Goal: Navigation & Orientation: Find specific page/section

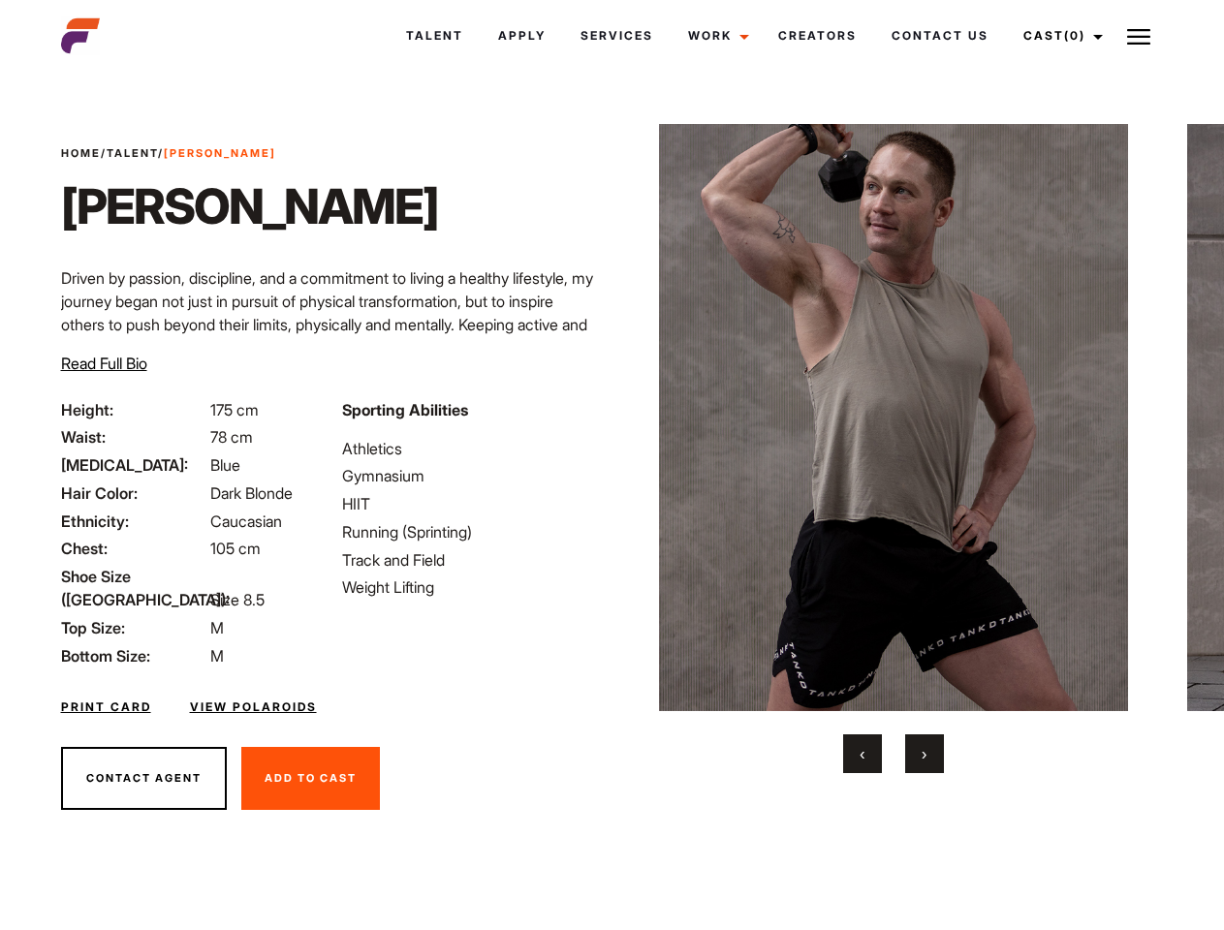
click at [1057, 36] on link "Cast (0)" at bounding box center [1060, 36] width 109 height 52
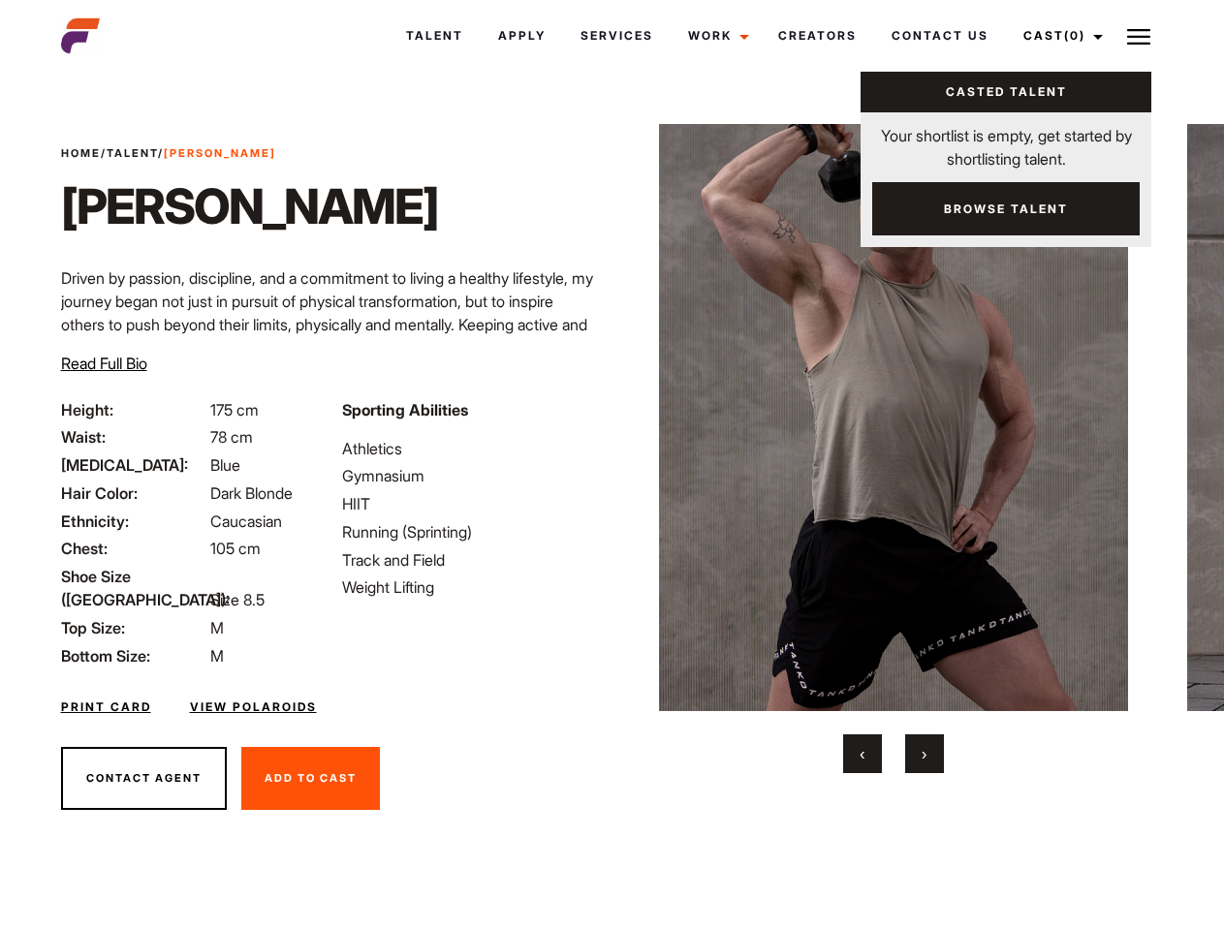
click at [1138, 36] on img at bounding box center [1138, 36] width 23 height 23
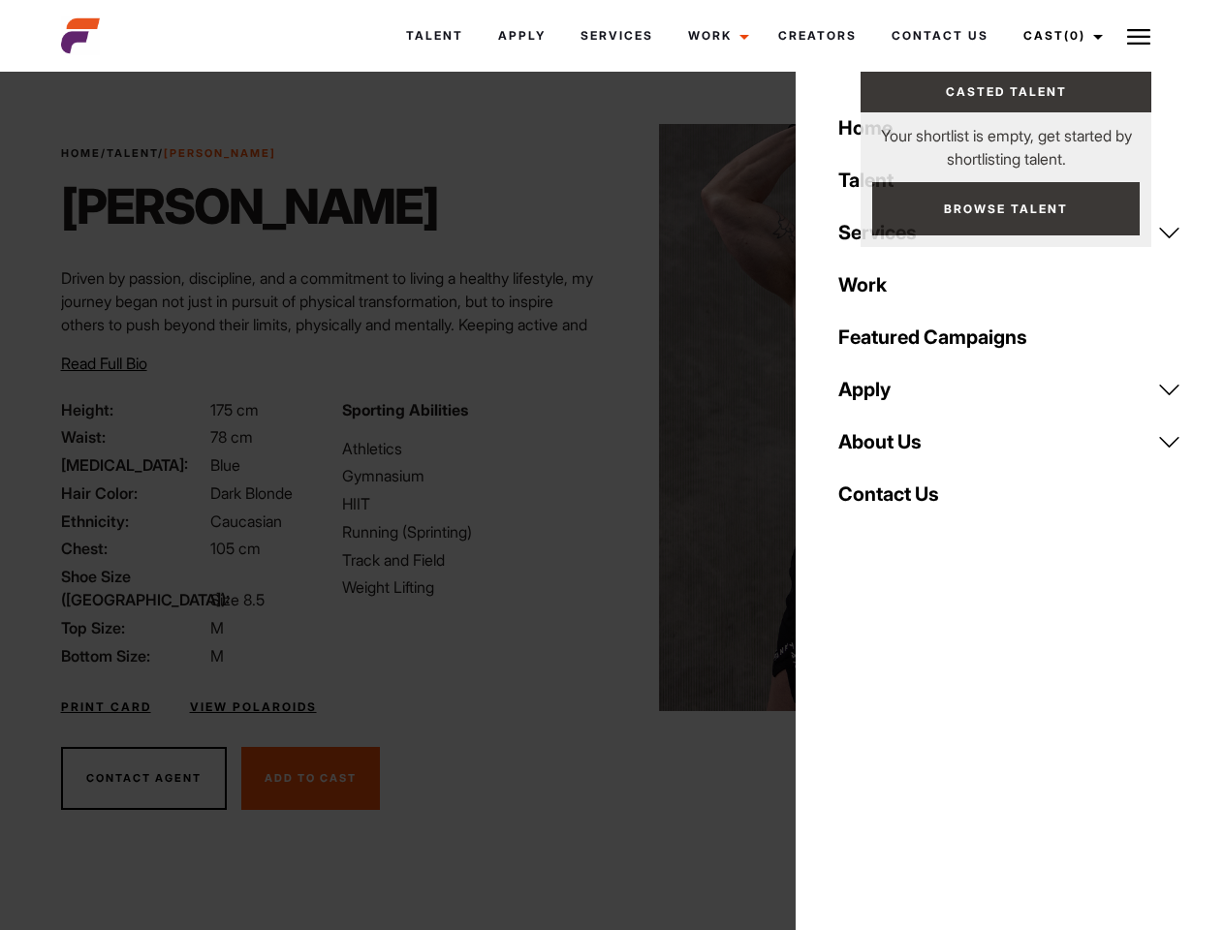
click at [892, 449] on img at bounding box center [894, 417] width 470 height 587
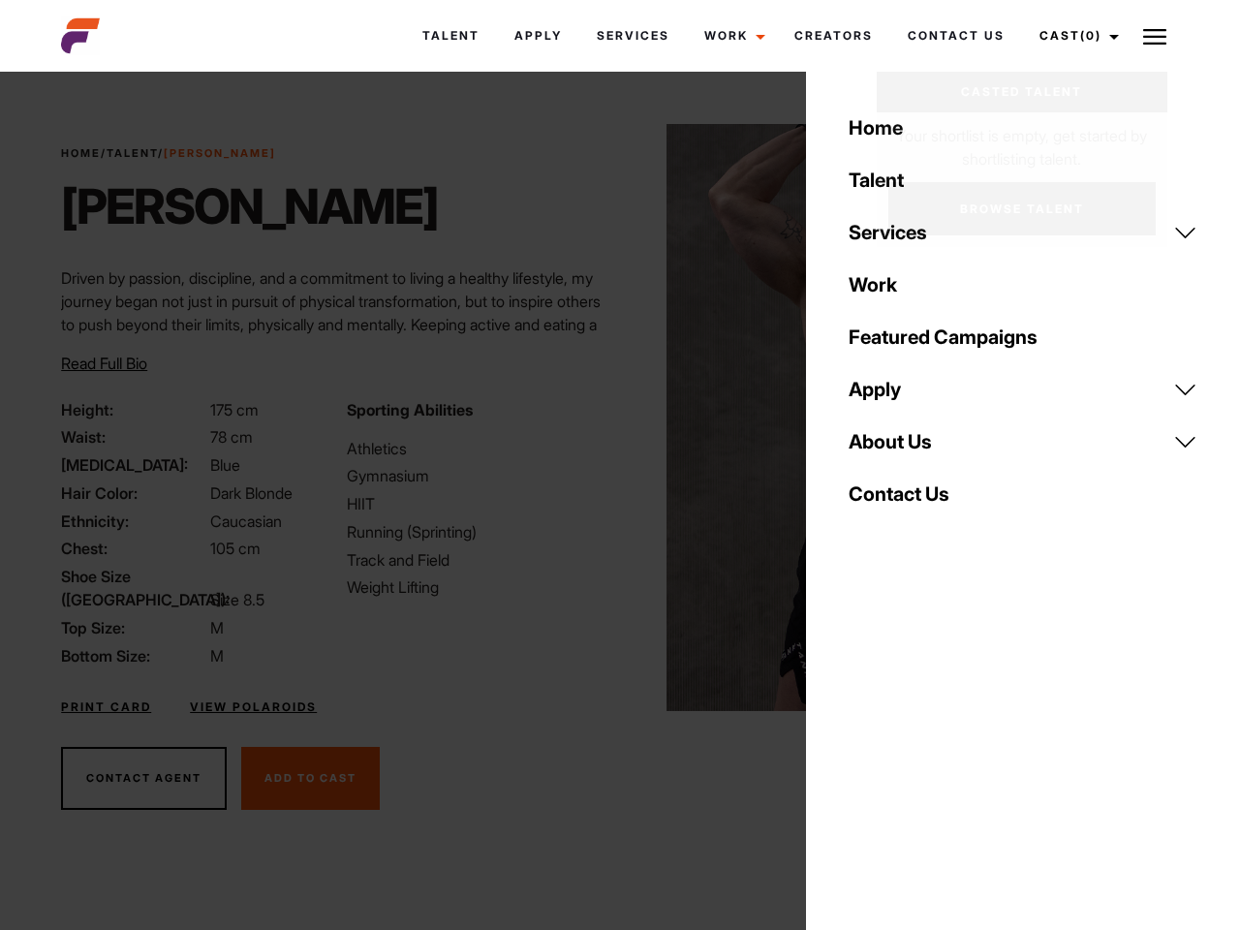
click at [611, 418] on div "Sporting Abilities Athletics Gymnasium HIIT Running (Sprinting) Track and Field…" at bounding box center [477, 532] width 285 height 269
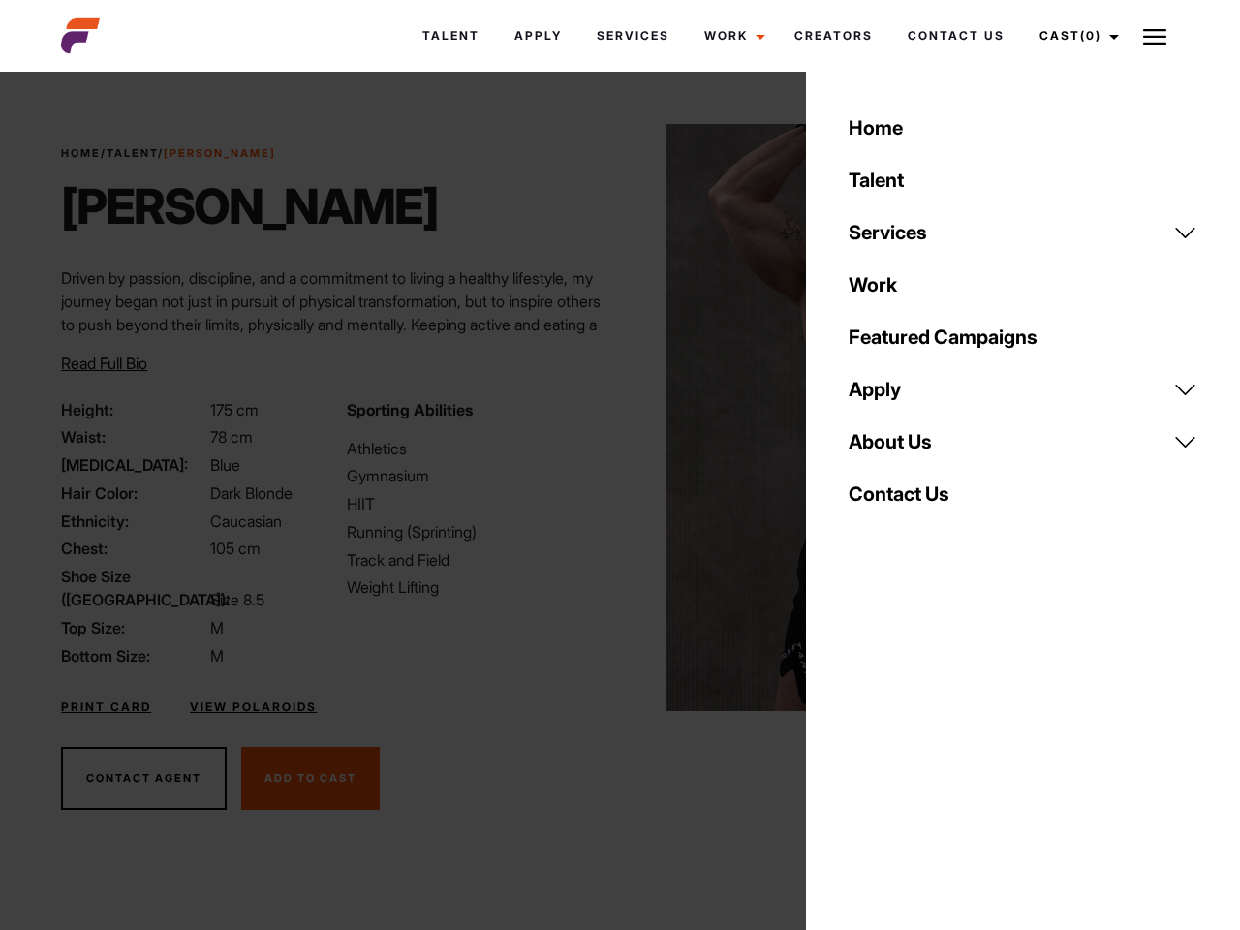
click at [862, 754] on div "Home Talent Services Talent Casting Photography Videography Creative Hair and M…" at bounding box center [1023, 465] width 434 height 930
click at [924, 754] on div "Home Talent Services Talent Casting Photography Videography Creative Hair and M…" at bounding box center [1023, 465] width 434 height 930
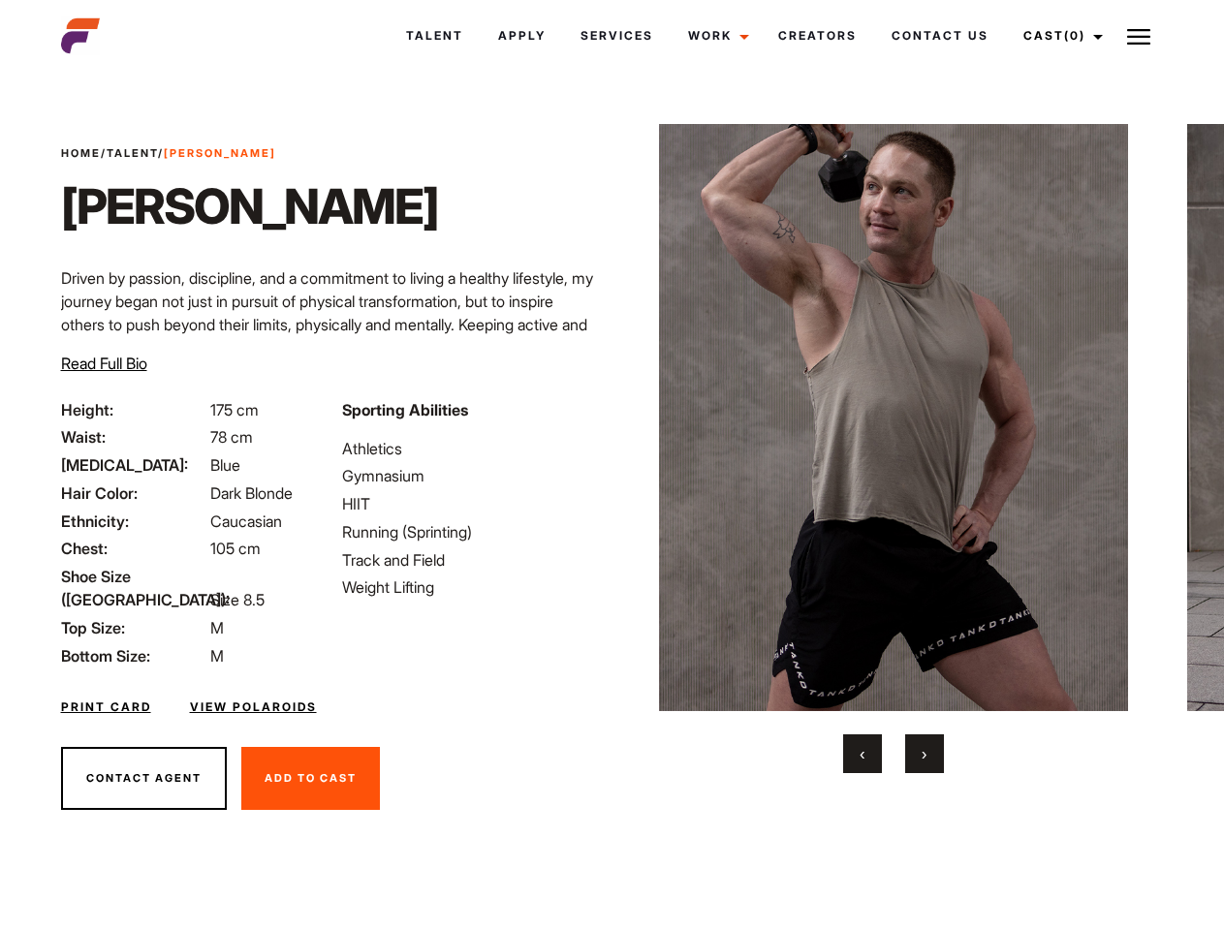
click at [1057, 36] on link "Cast (0)" at bounding box center [1060, 36] width 109 height 52
click at [1138, 36] on img at bounding box center [1138, 36] width 23 height 23
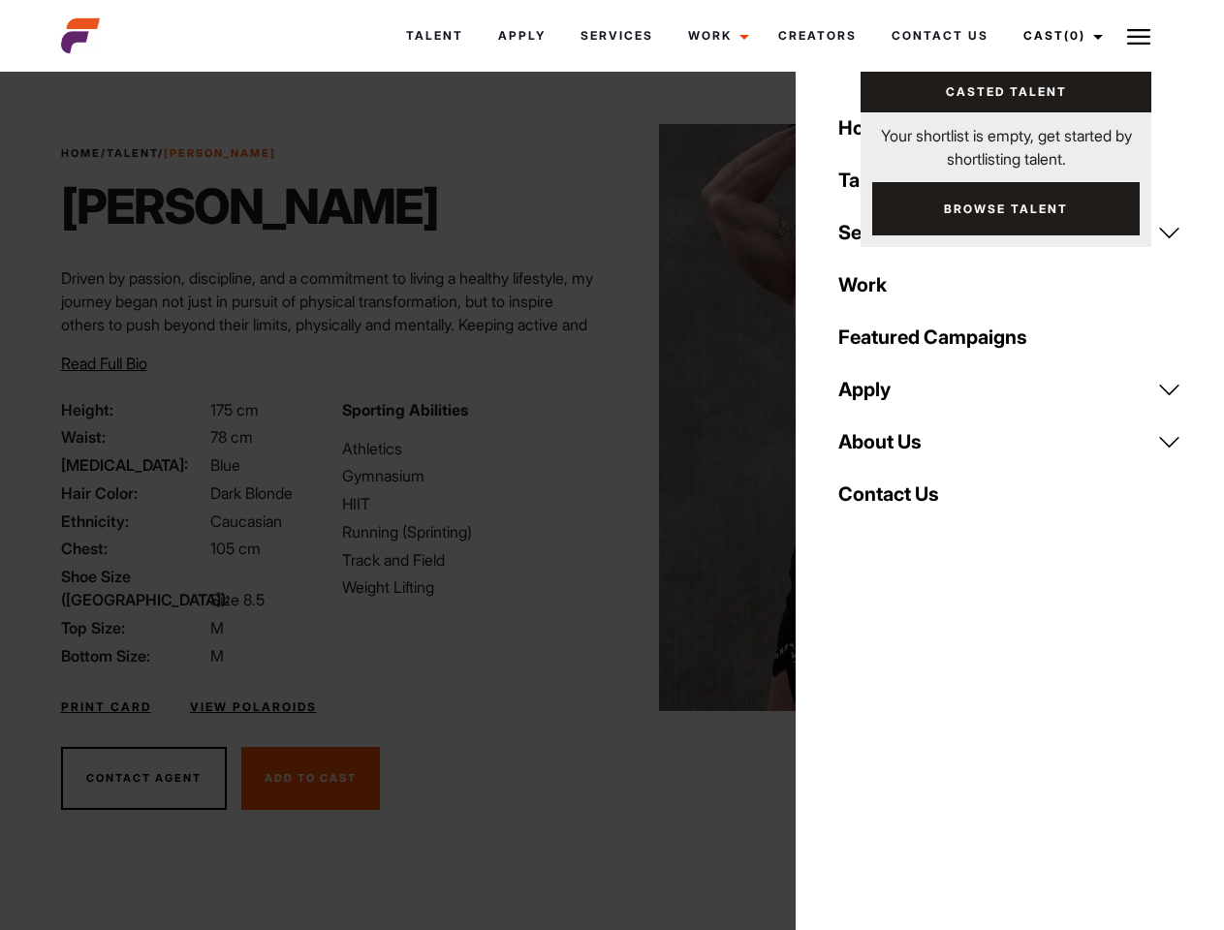
click at [892, 449] on img at bounding box center [894, 417] width 470 height 587
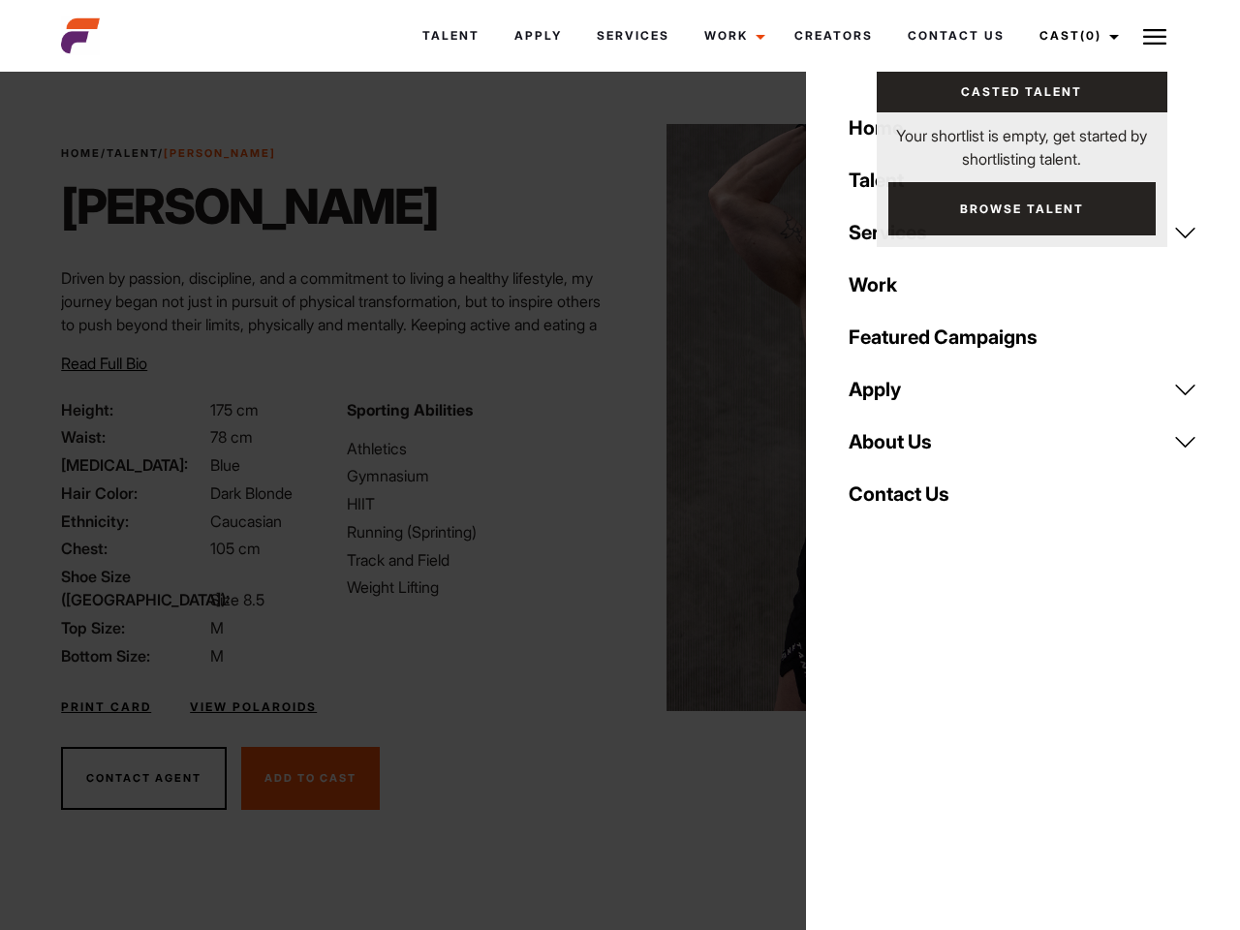
click at [611, 418] on div "Sporting Abilities Athletics Gymnasium HIIT Running (Sprinting) Track and Field…" at bounding box center [477, 532] width 285 height 269
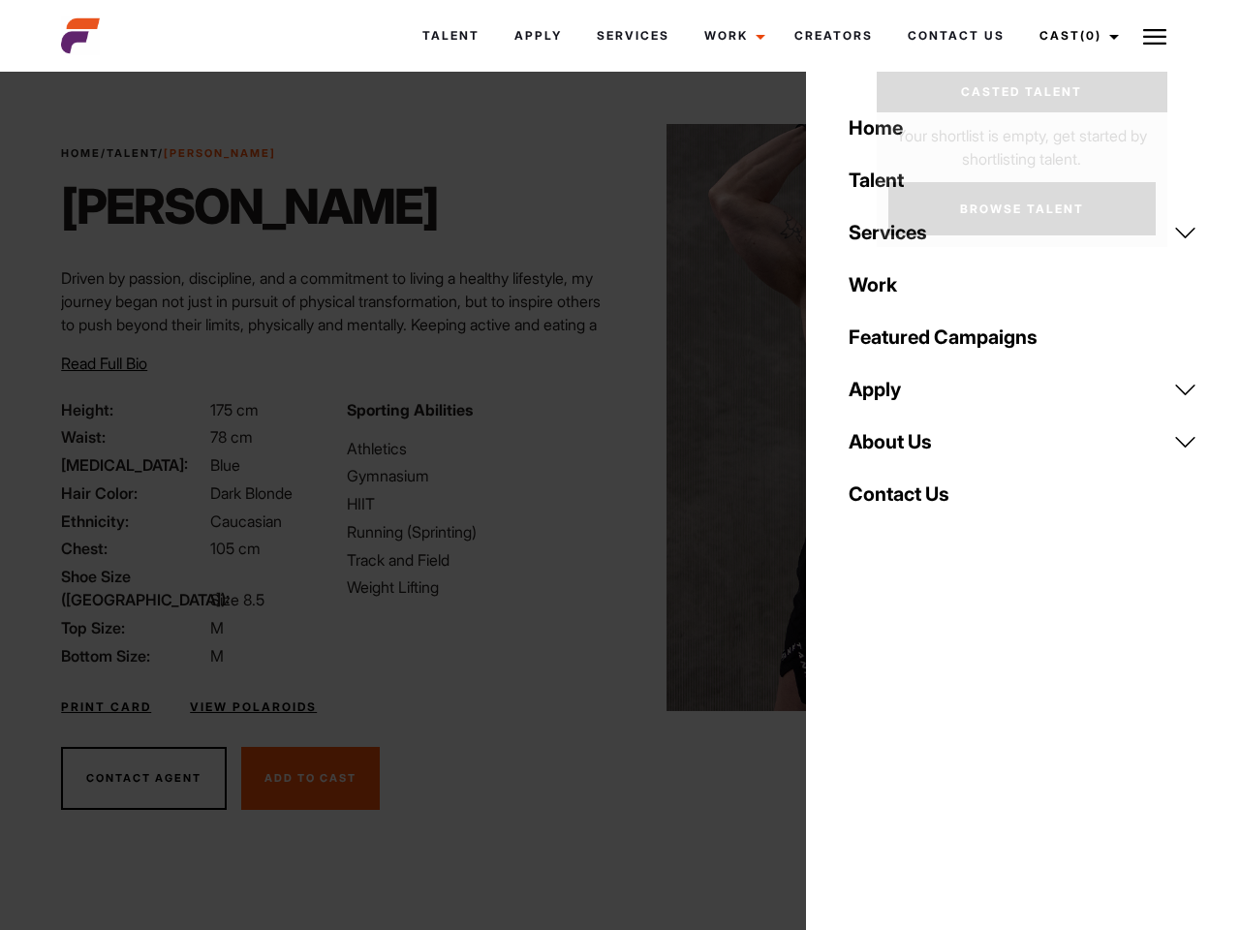
click at [862, 754] on div "Home Talent Services Talent Casting Photography Videography Creative Hair and M…" at bounding box center [1023, 465] width 434 height 930
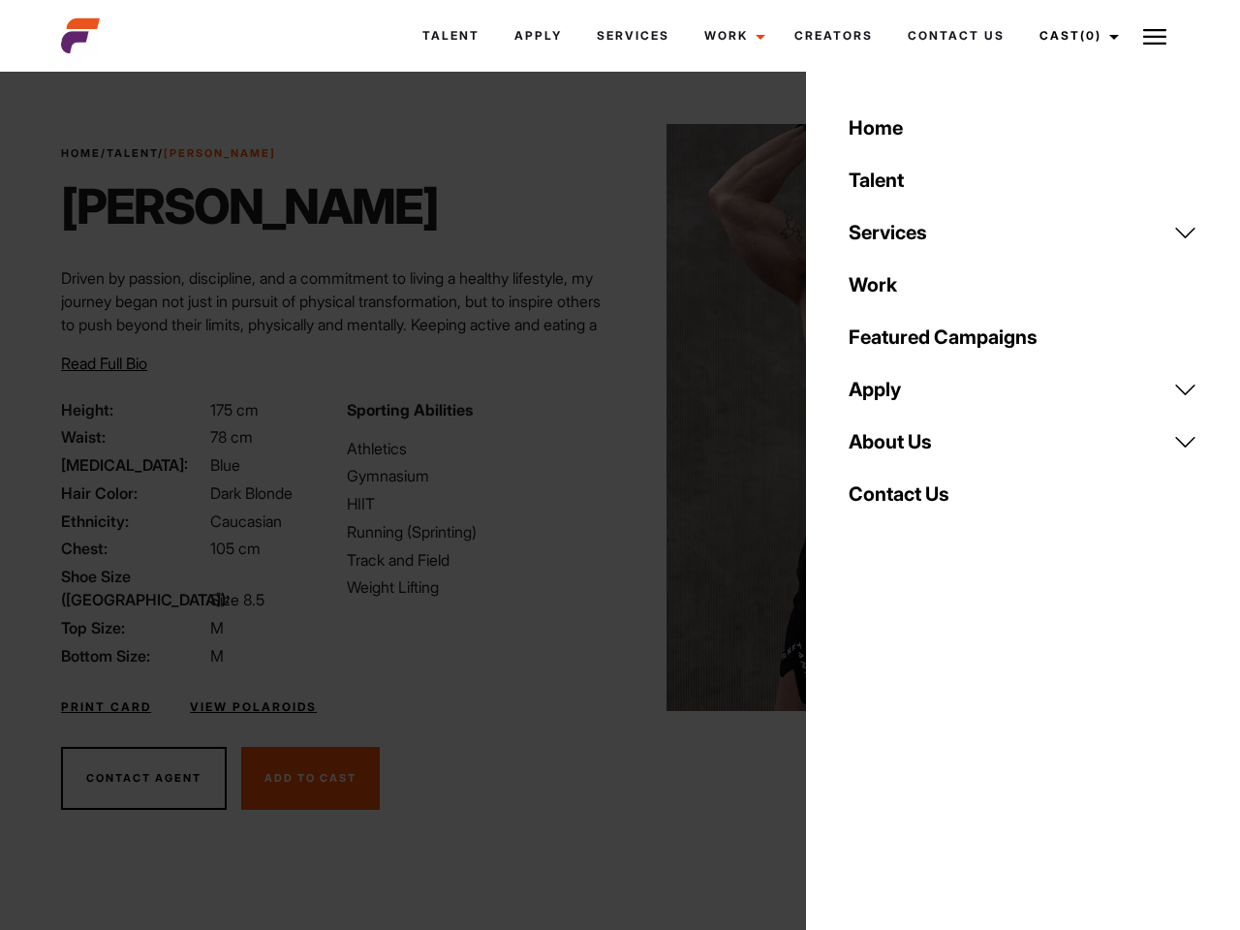
click at [924, 754] on div "Home Talent Services Talent Casting Photography Videography Creative Hair and M…" at bounding box center [1023, 465] width 434 height 930
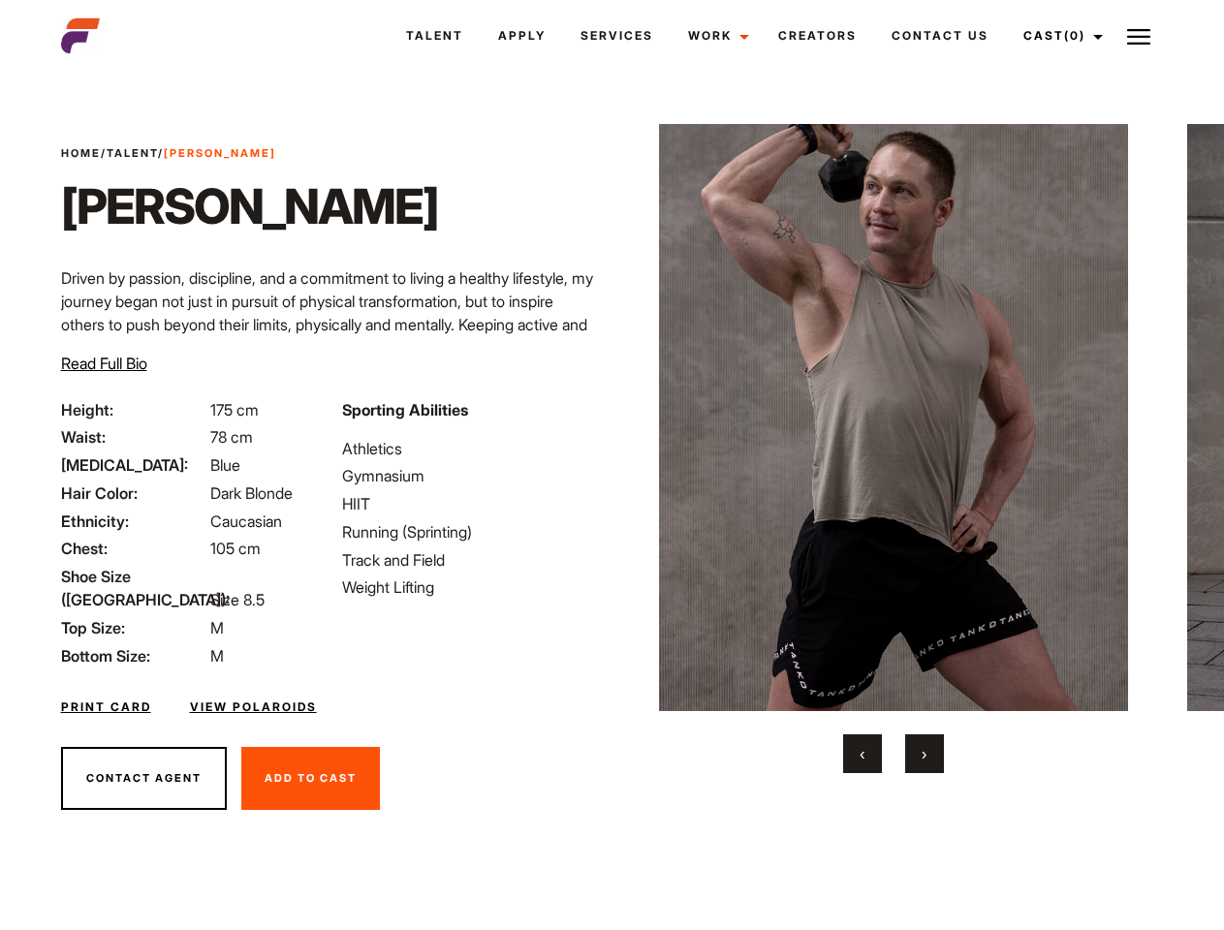
click at [1057, 36] on link "Cast (0)" at bounding box center [1060, 36] width 109 height 52
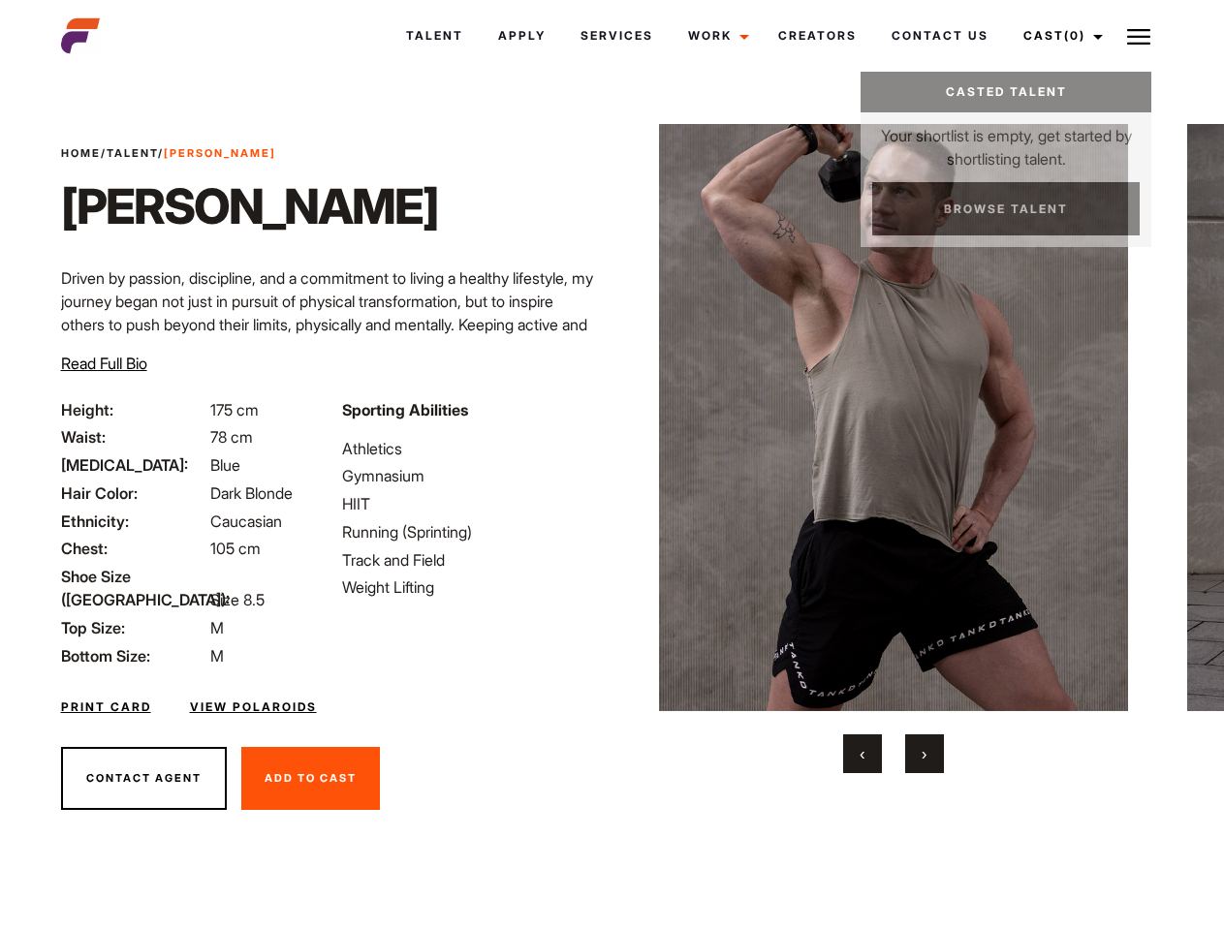
click at [1138, 36] on img at bounding box center [1138, 36] width 23 height 23
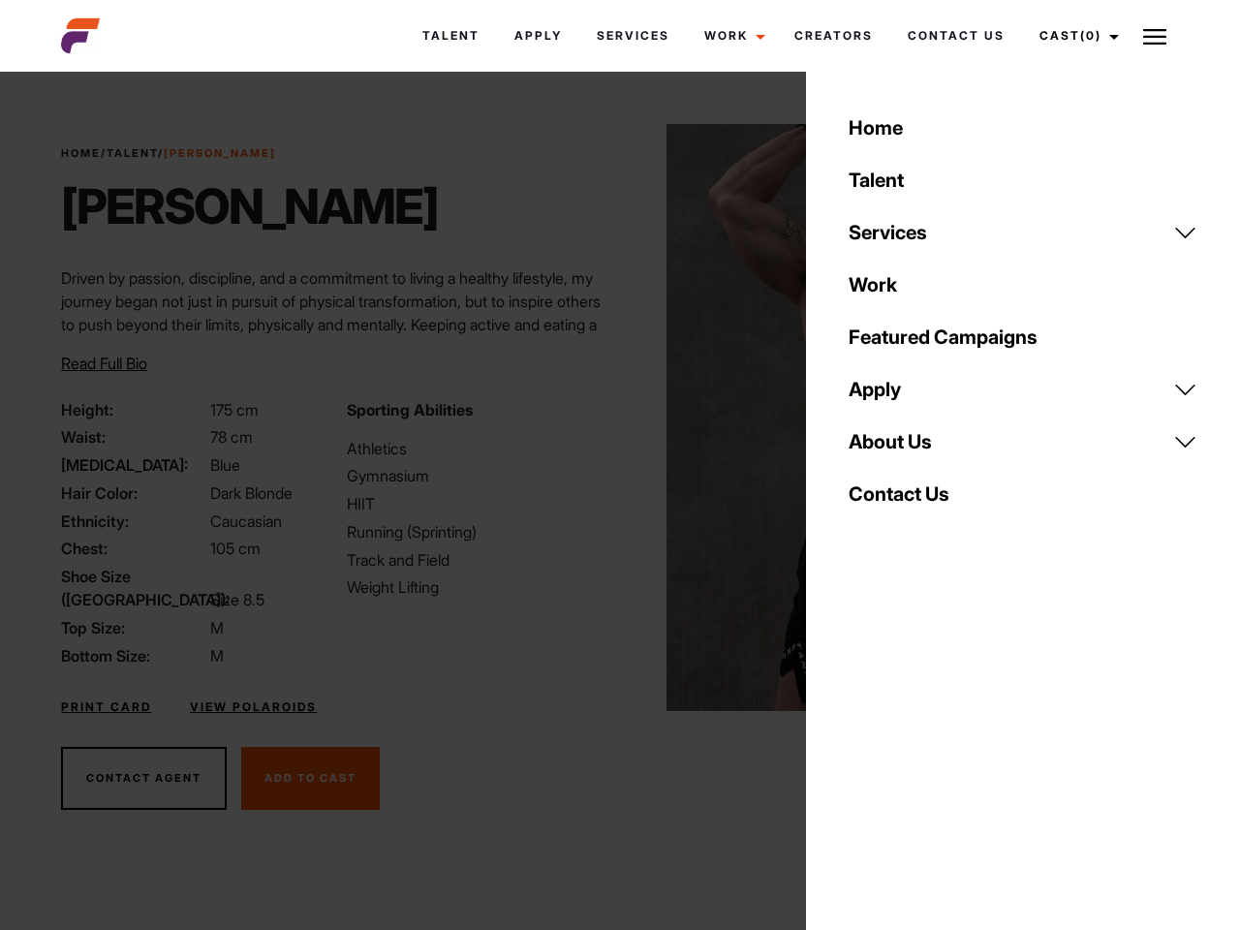
click at [892, 449] on img at bounding box center [902, 417] width 470 height 587
click at [611, 418] on div "Sporting Abilities Athletics Gymnasium HIIT Running (Sprinting) Track and Field…" at bounding box center [477, 532] width 285 height 269
click at [862, 754] on button "‹" at bounding box center [874, 753] width 39 height 39
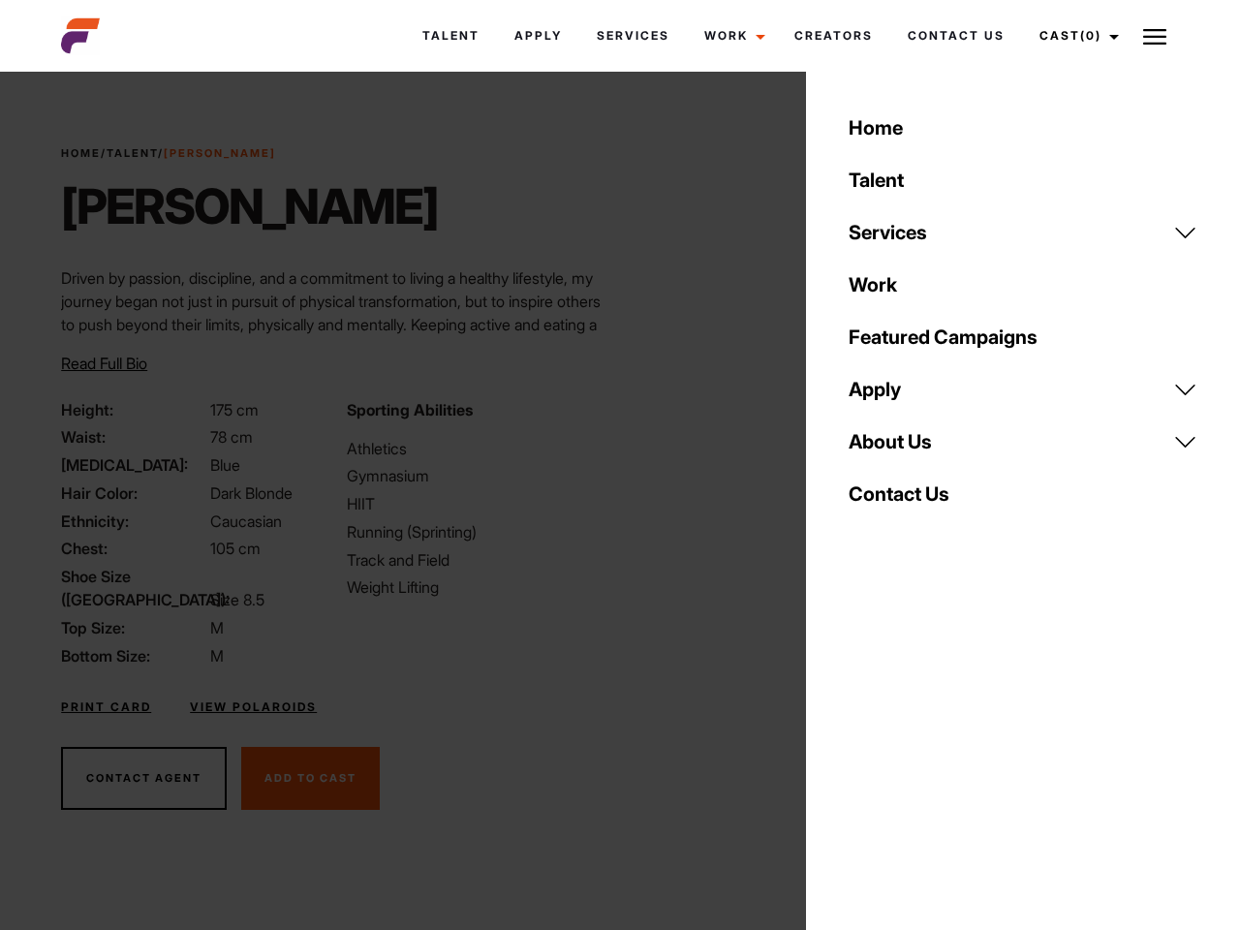
click at [924, 754] on div "Home Talent Services Talent Casting Photography Videography Creative Hair and M…" at bounding box center [1023, 465] width 434 height 930
